Goal: Navigation & Orientation: Find specific page/section

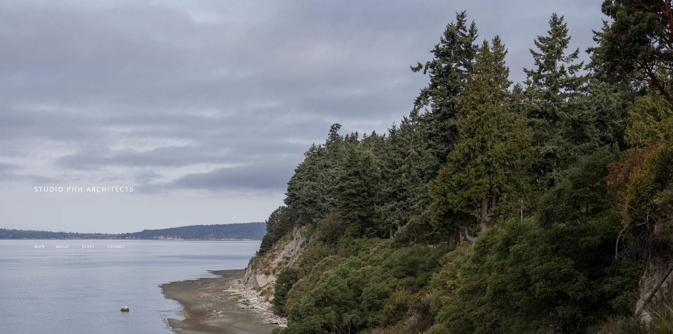
click at [39, 249] on span "work" at bounding box center [39, 246] width 11 height 6
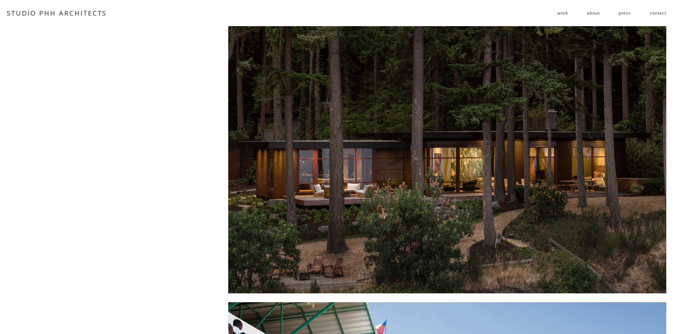
click at [626, 13] on link "press" at bounding box center [624, 12] width 12 height 11
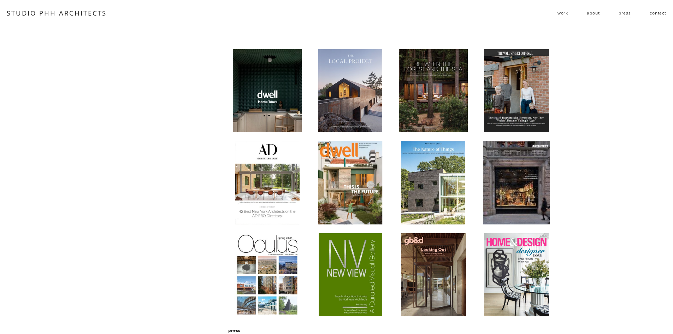
click at [277, 184] on div at bounding box center [267, 182] width 65 height 83
click at [356, 208] on div at bounding box center [350, 182] width 65 height 83
click at [278, 88] on div at bounding box center [267, 90] width 69 height 83
